Goal: Check status: Check status

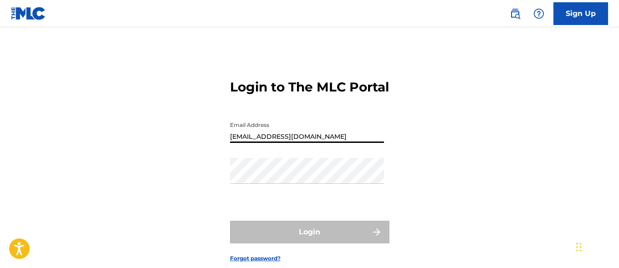
type input "[EMAIL_ADDRESS][DOMAIN_NAME]"
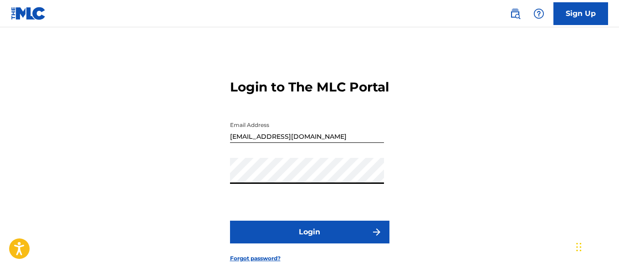
click at [309, 244] on button "Login" at bounding box center [309, 232] width 159 height 23
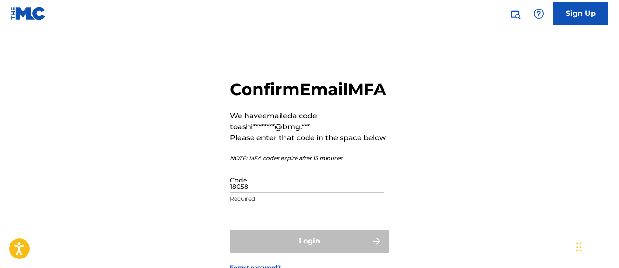
type input "180583"
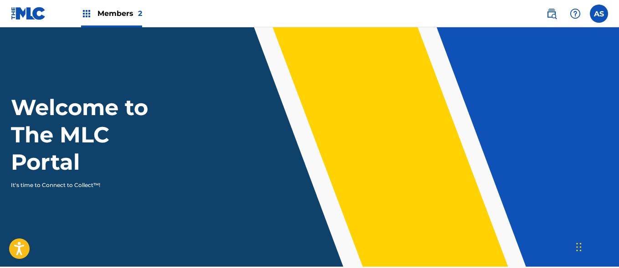
click at [87, 14] on img at bounding box center [86, 13] width 11 height 11
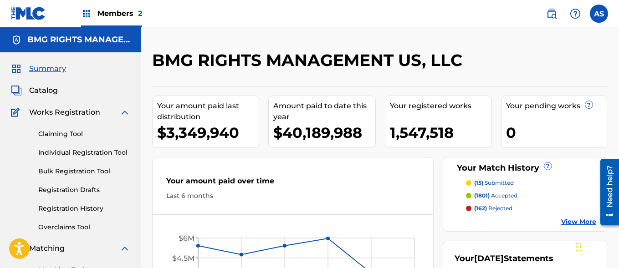
scroll to position [198, 0]
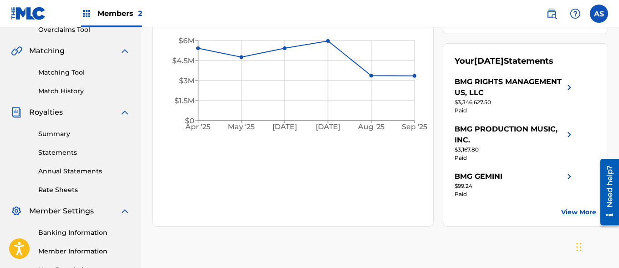
click at [84, 134] on link "Summary" at bounding box center [84, 134] width 92 height 10
